Goal: Information Seeking & Learning: Learn about a topic

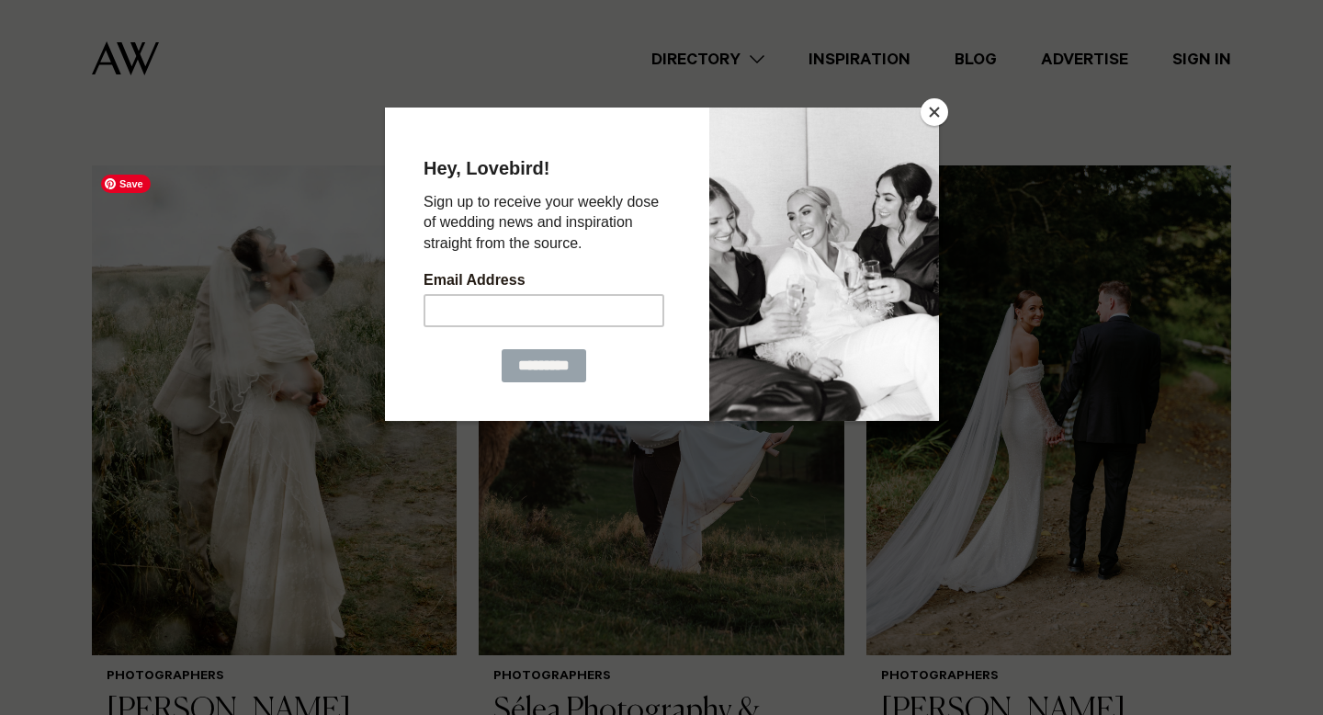
scroll to position [1253, 0]
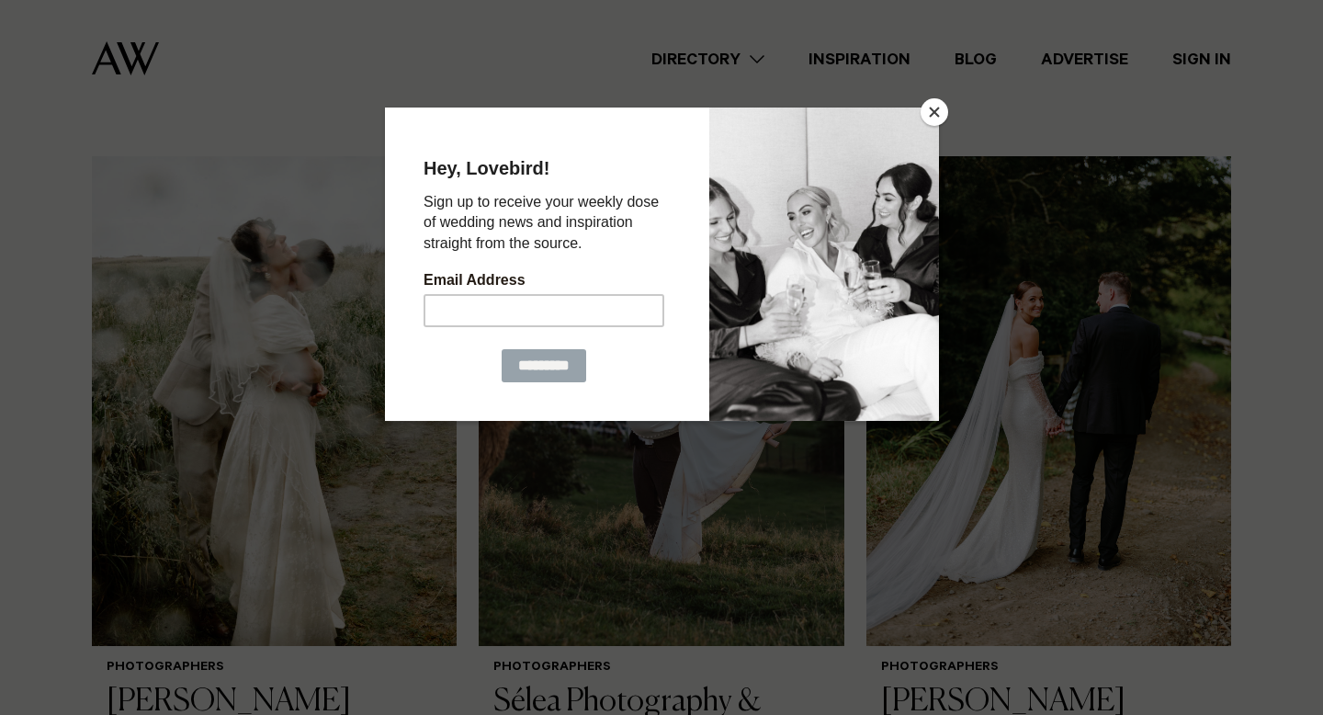
click at [932, 115] on button "Close" at bounding box center [934, 112] width 28 height 28
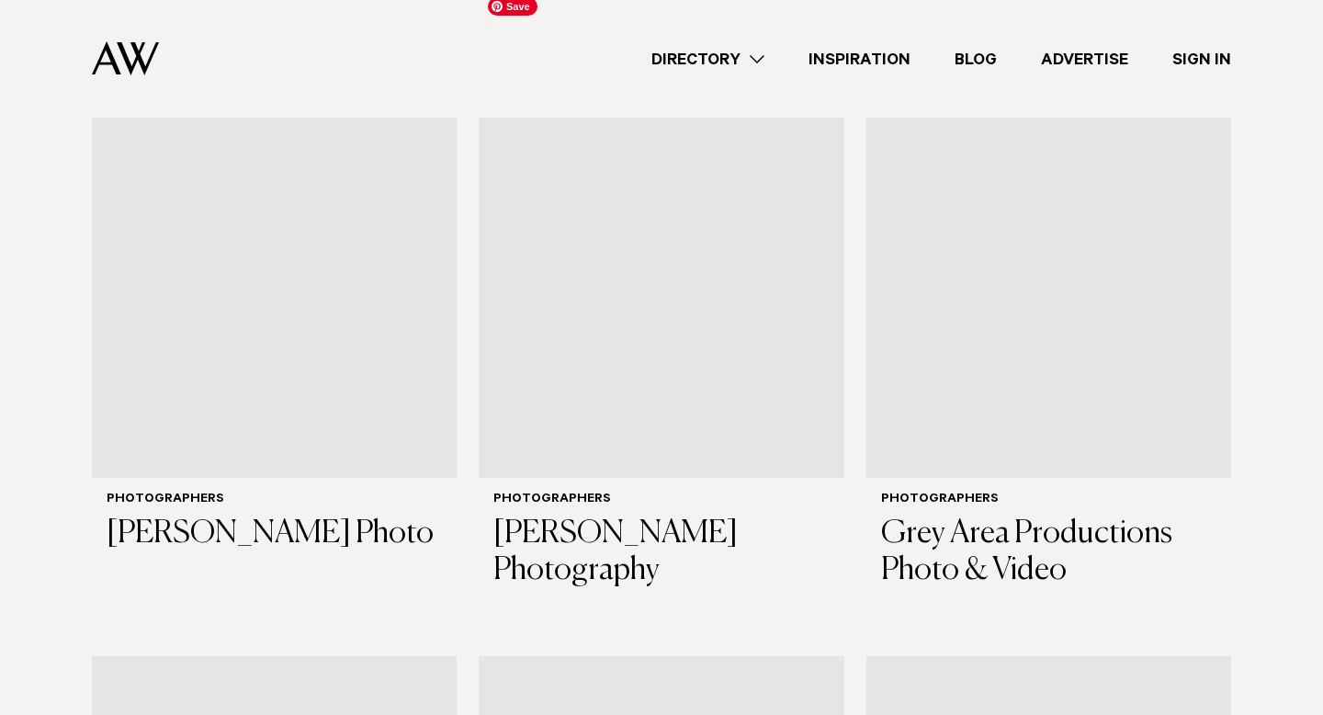
scroll to position [4101, 0]
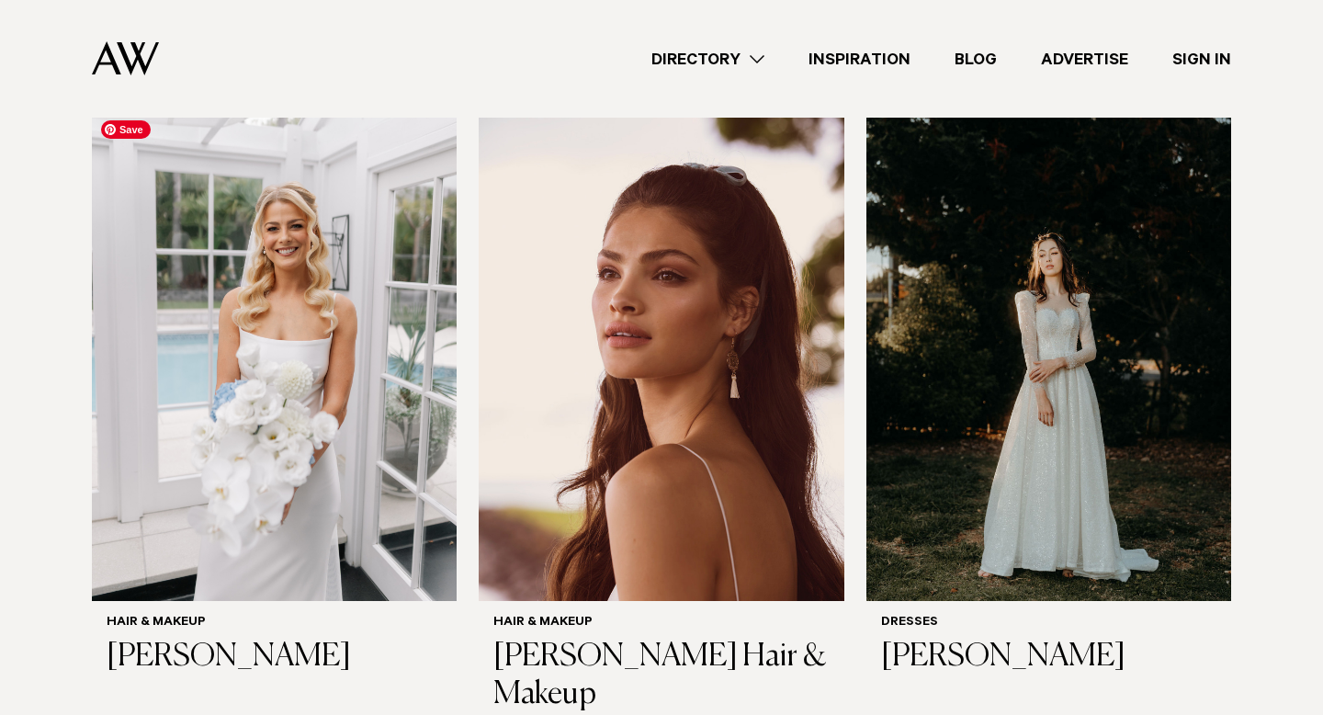
scroll to position [631, 0]
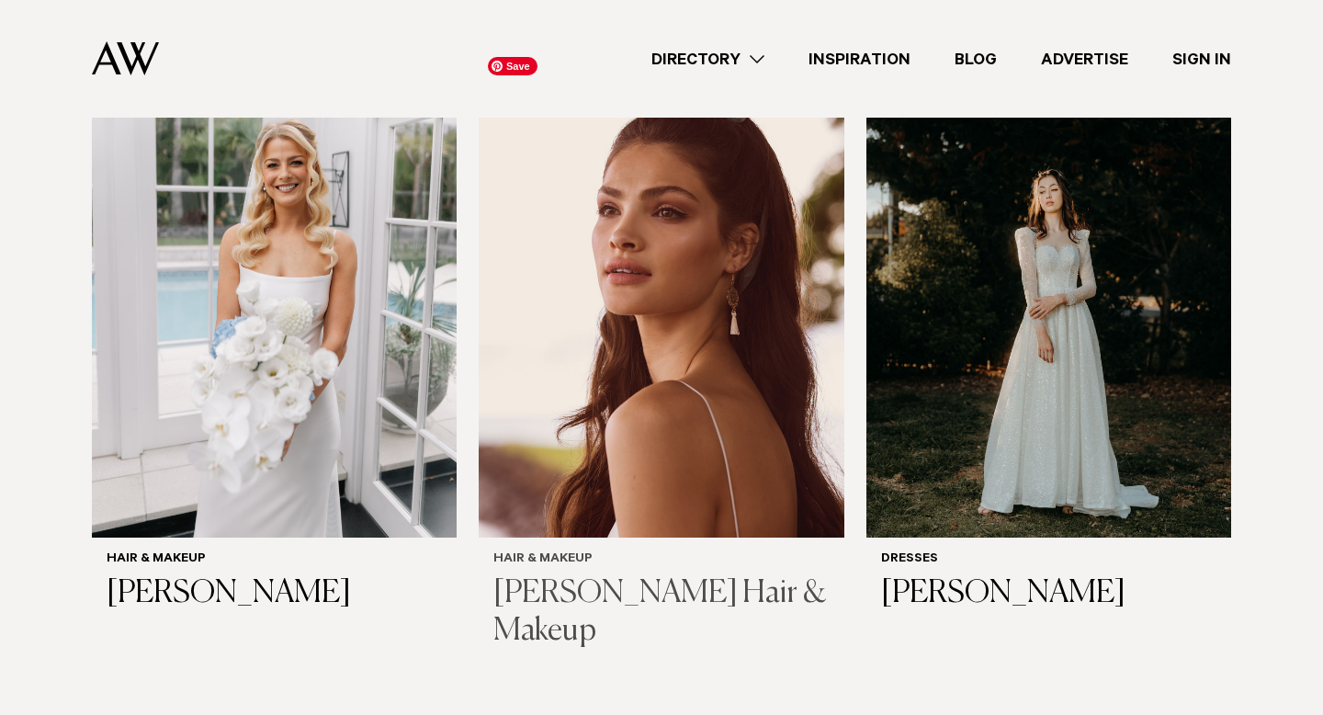
click at [611, 389] on img at bounding box center [661, 293] width 365 height 490
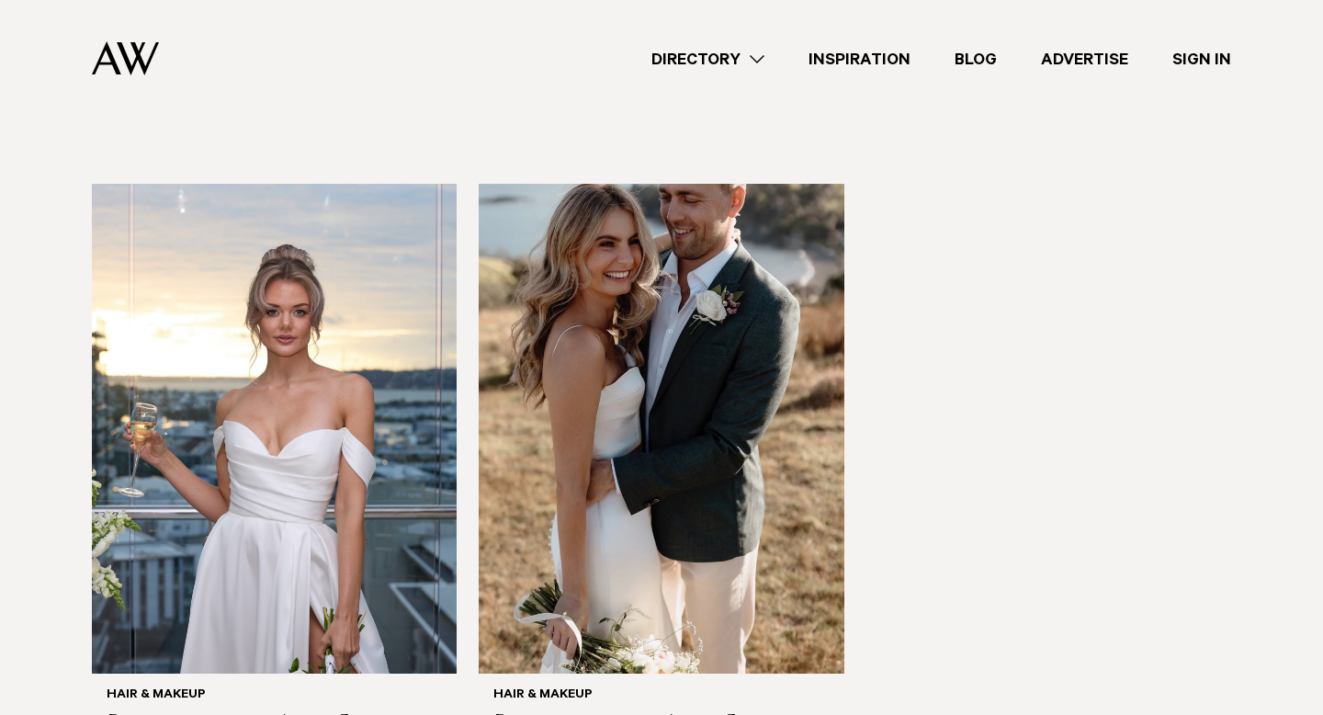
scroll to position [4458, 0]
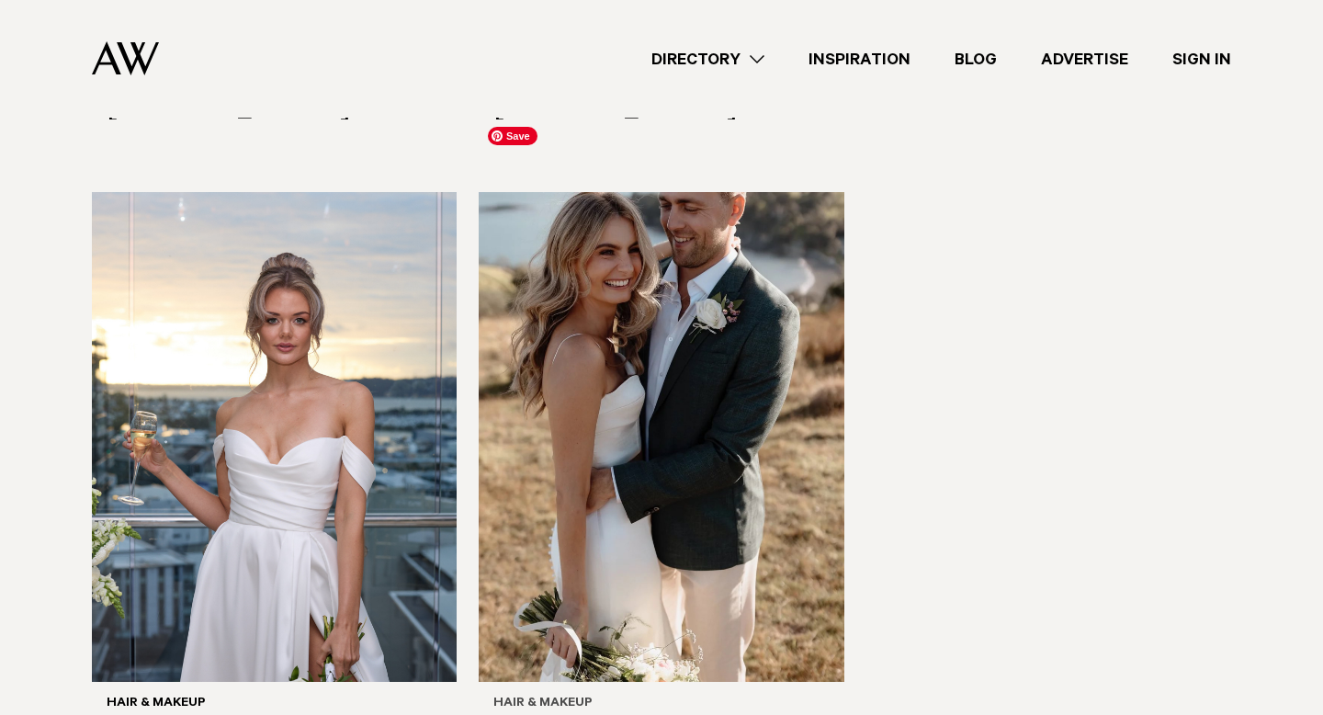
click at [624, 423] on img at bounding box center [661, 437] width 365 height 490
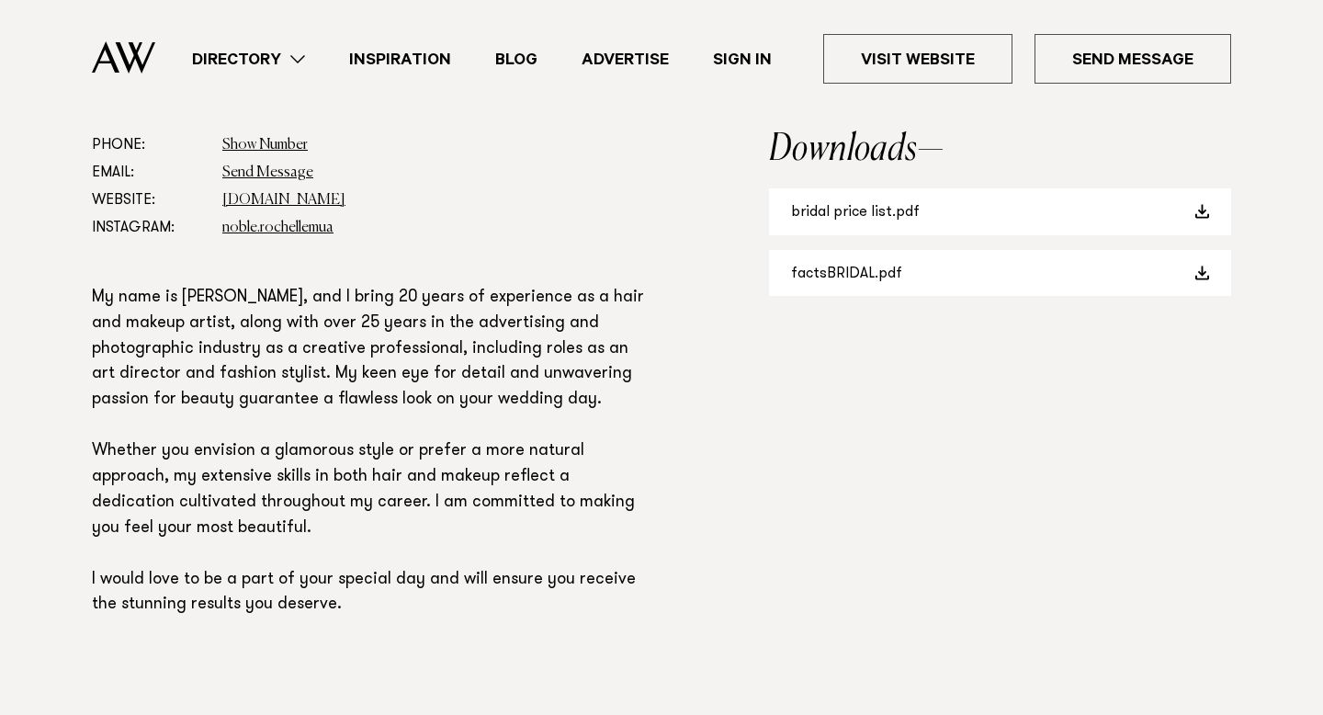
scroll to position [1094, 0]
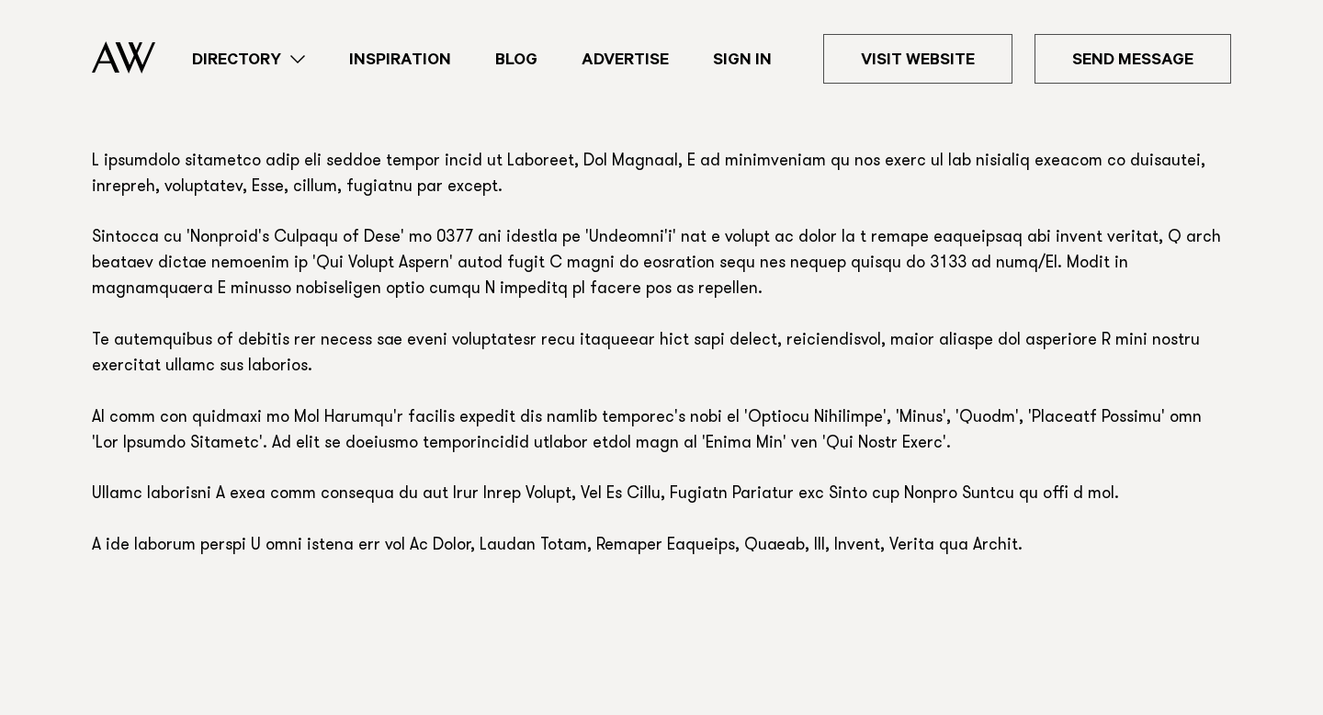
scroll to position [1161, 0]
click at [947, 496] on p at bounding box center [661, 353] width 1139 height 410
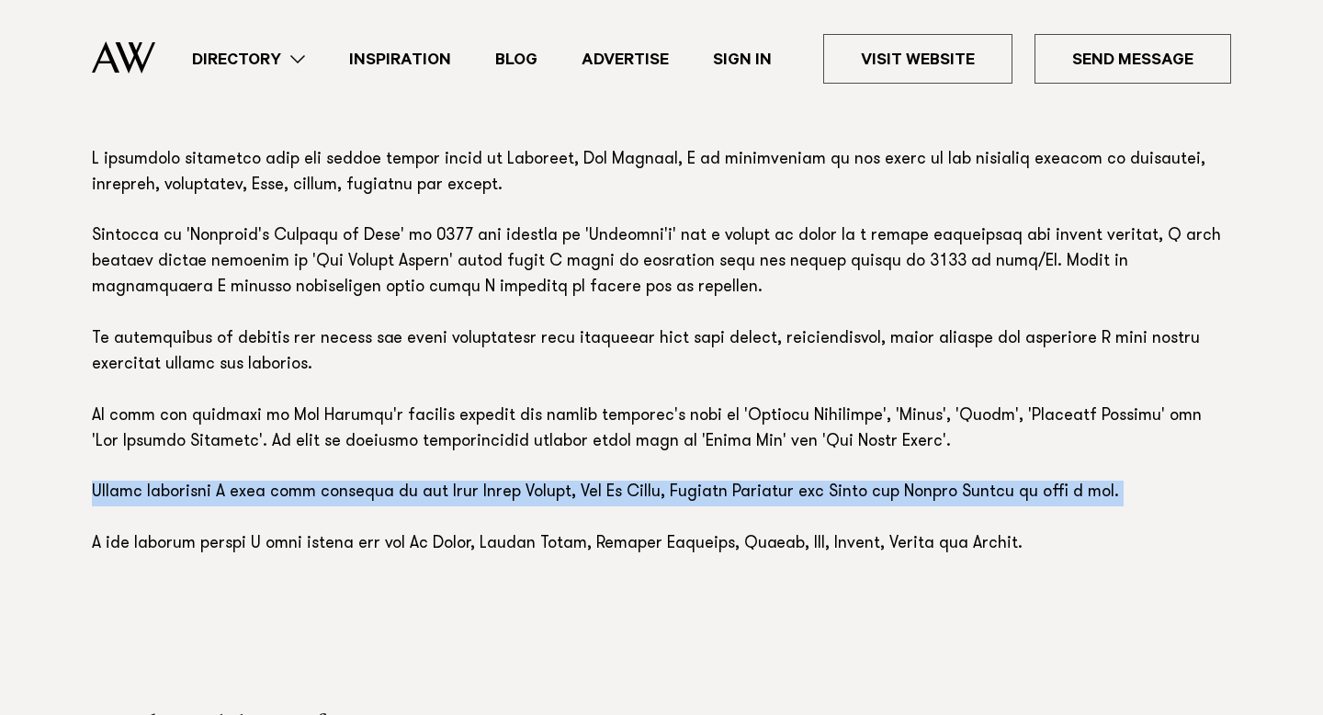
click at [947, 496] on p at bounding box center [661, 353] width 1139 height 410
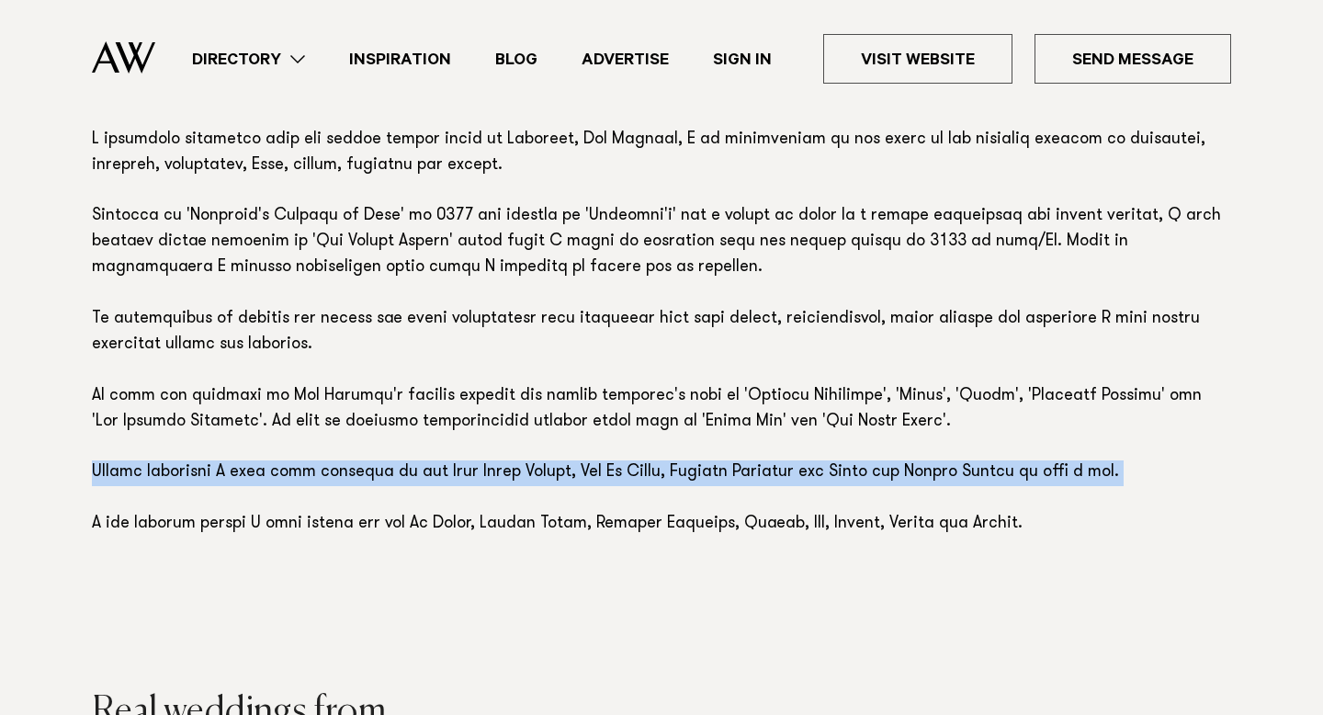
scroll to position [1184, 0]
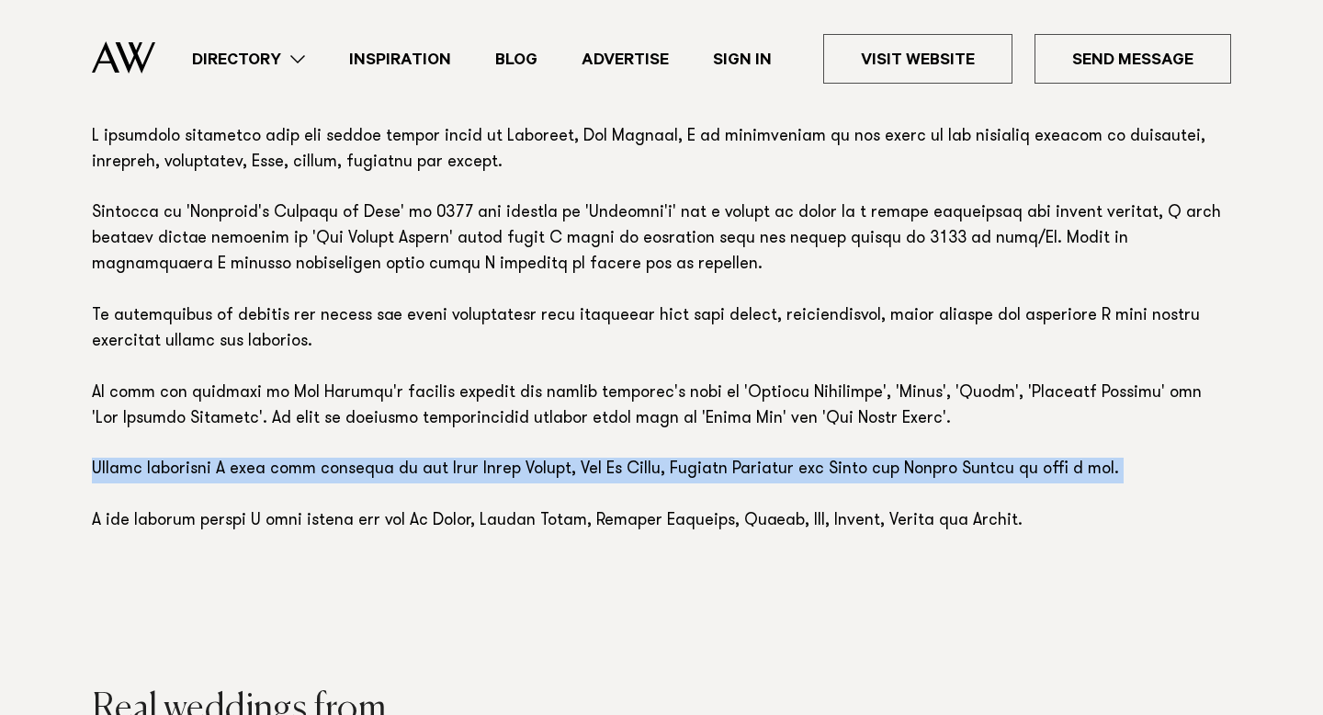
click at [925, 524] on p at bounding box center [661, 330] width 1139 height 410
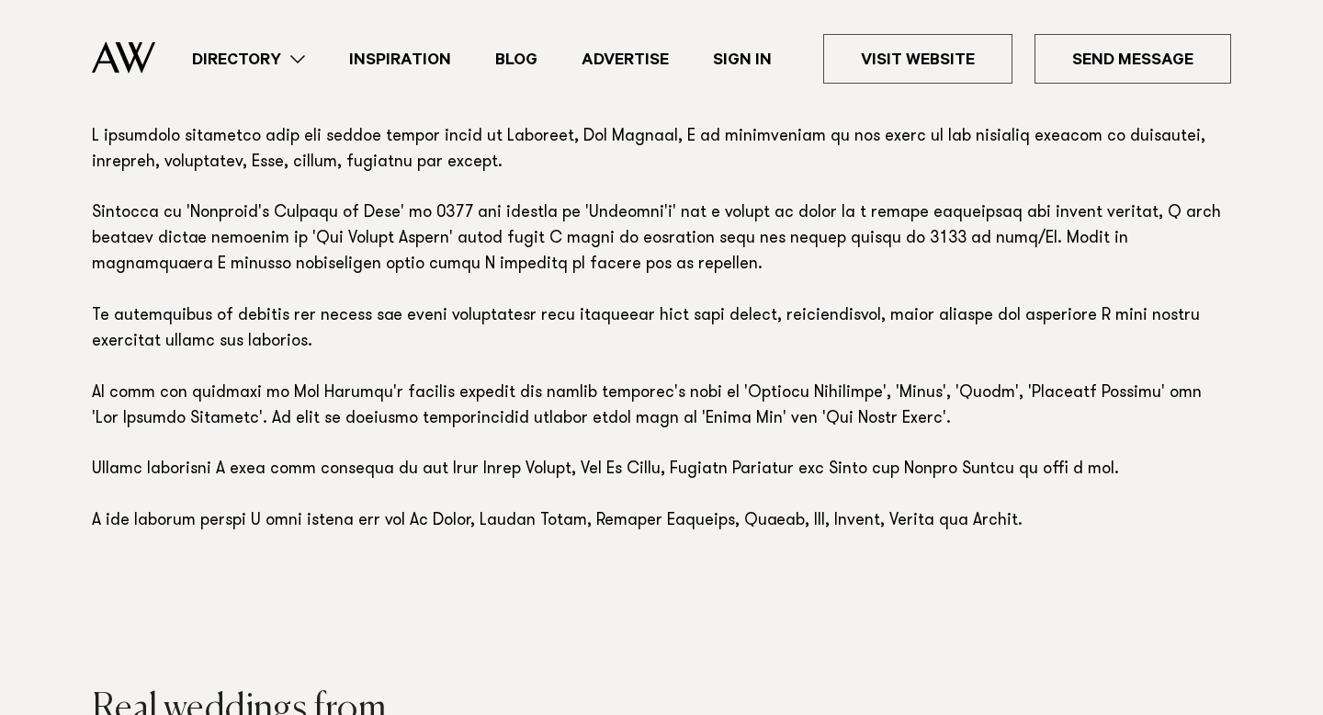
click at [925, 524] on p at bounding box center [661, 330] width 1139 height 410
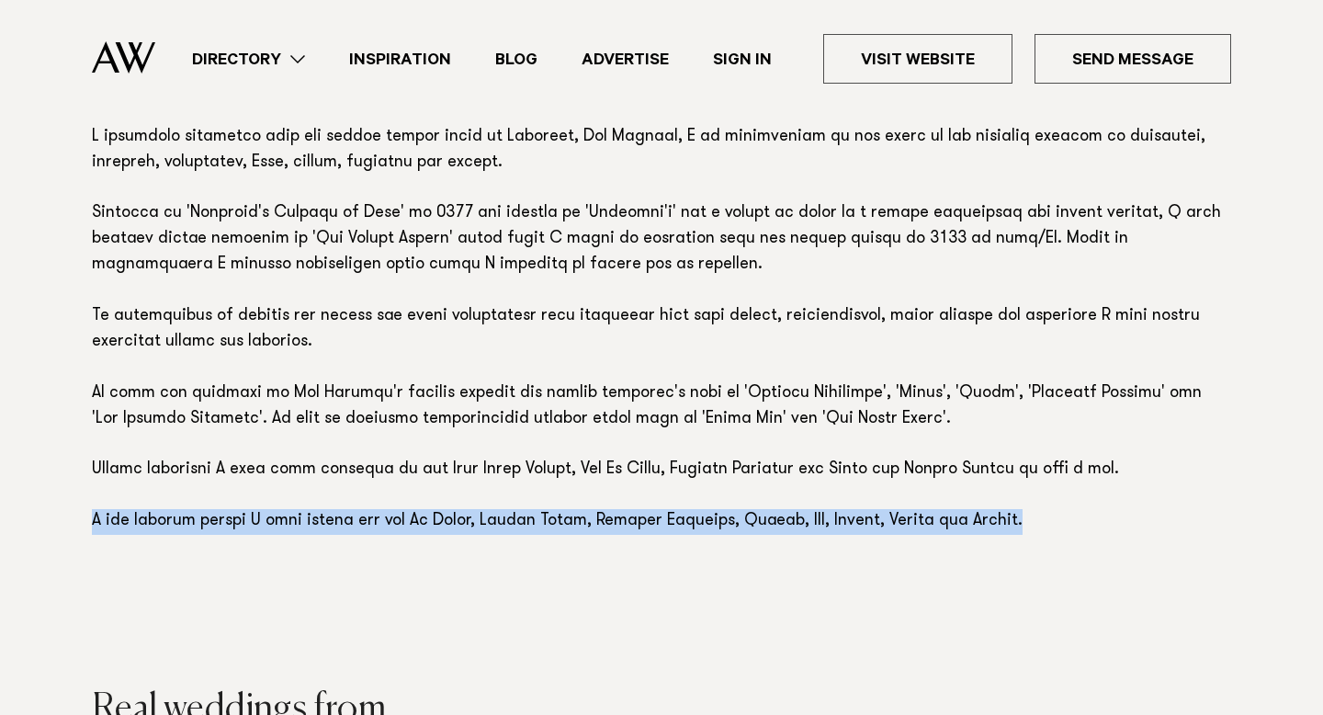
click at [925, 524] on p at bounding box center [661, 330] width 1139 height 410
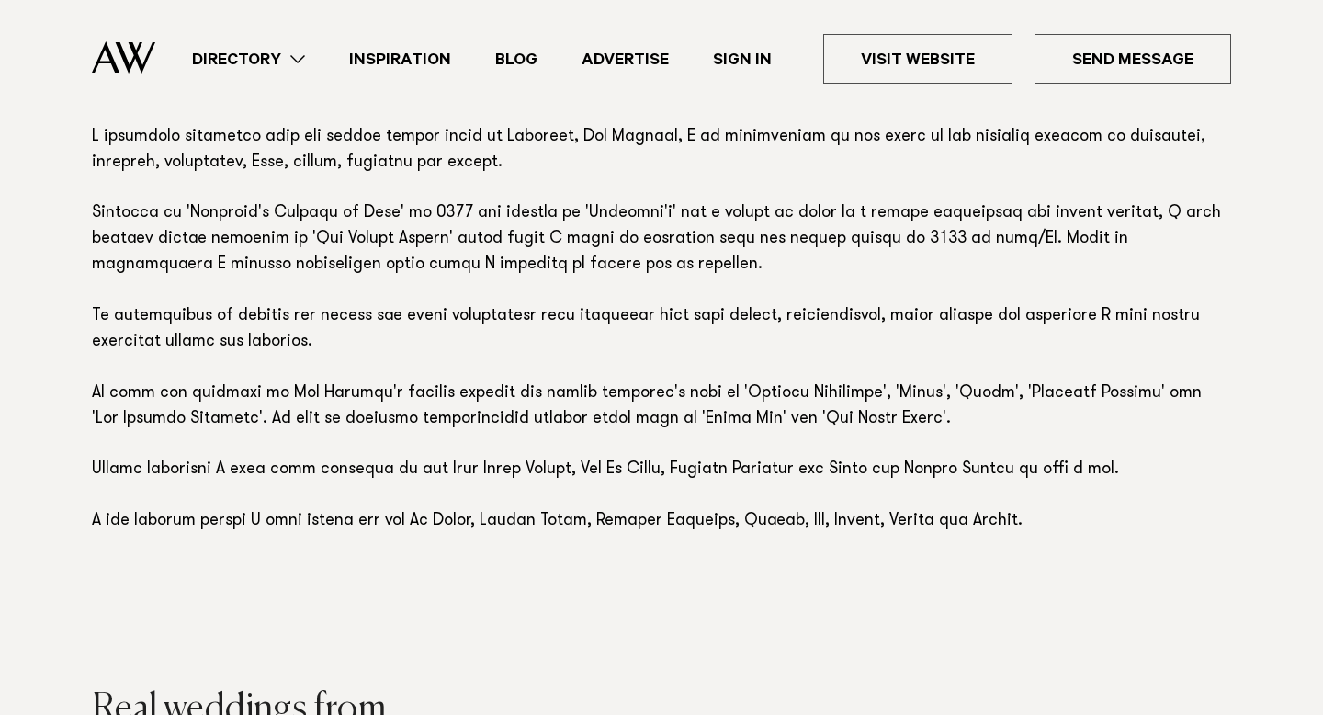
click at [925, 524] on p at bounding box center [661, 330] width 1139 height 410
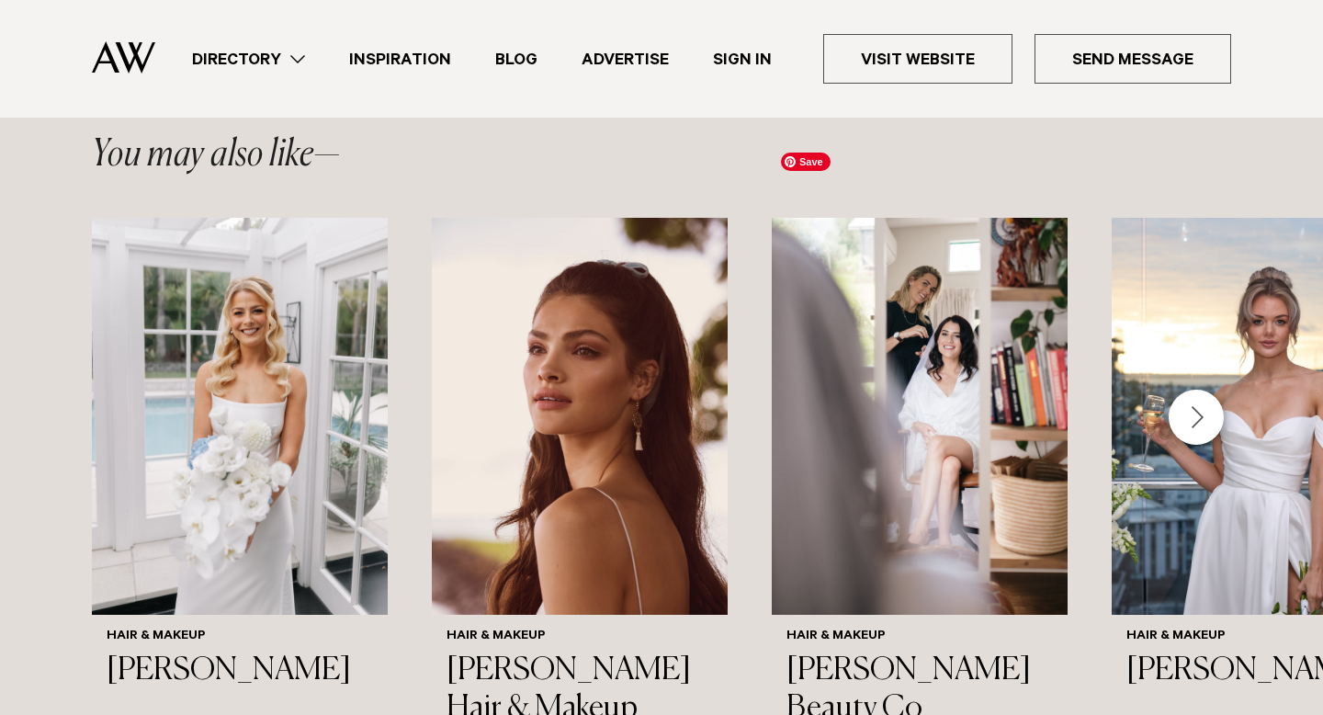
scroll to position [2582, 0]
